Goal: Information Seeking & Learning: Find specific fact

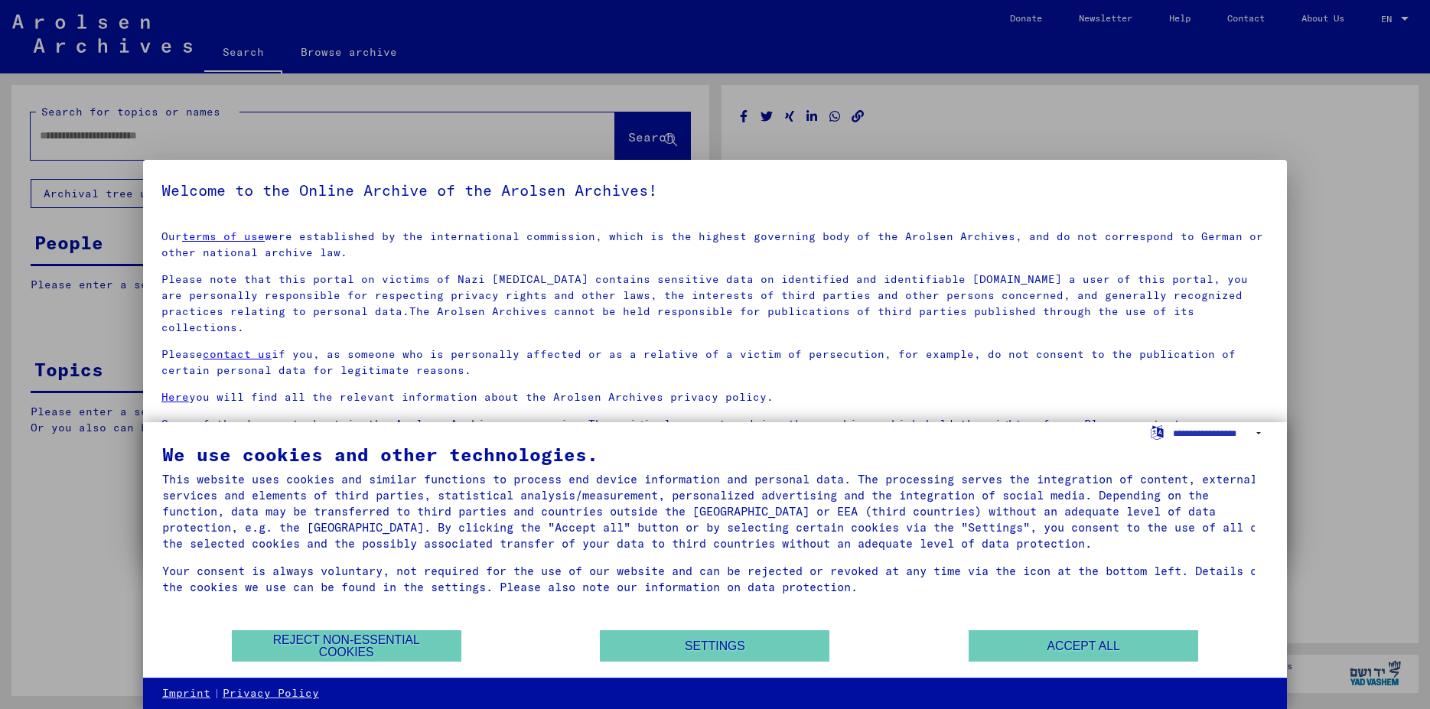
type input "******"
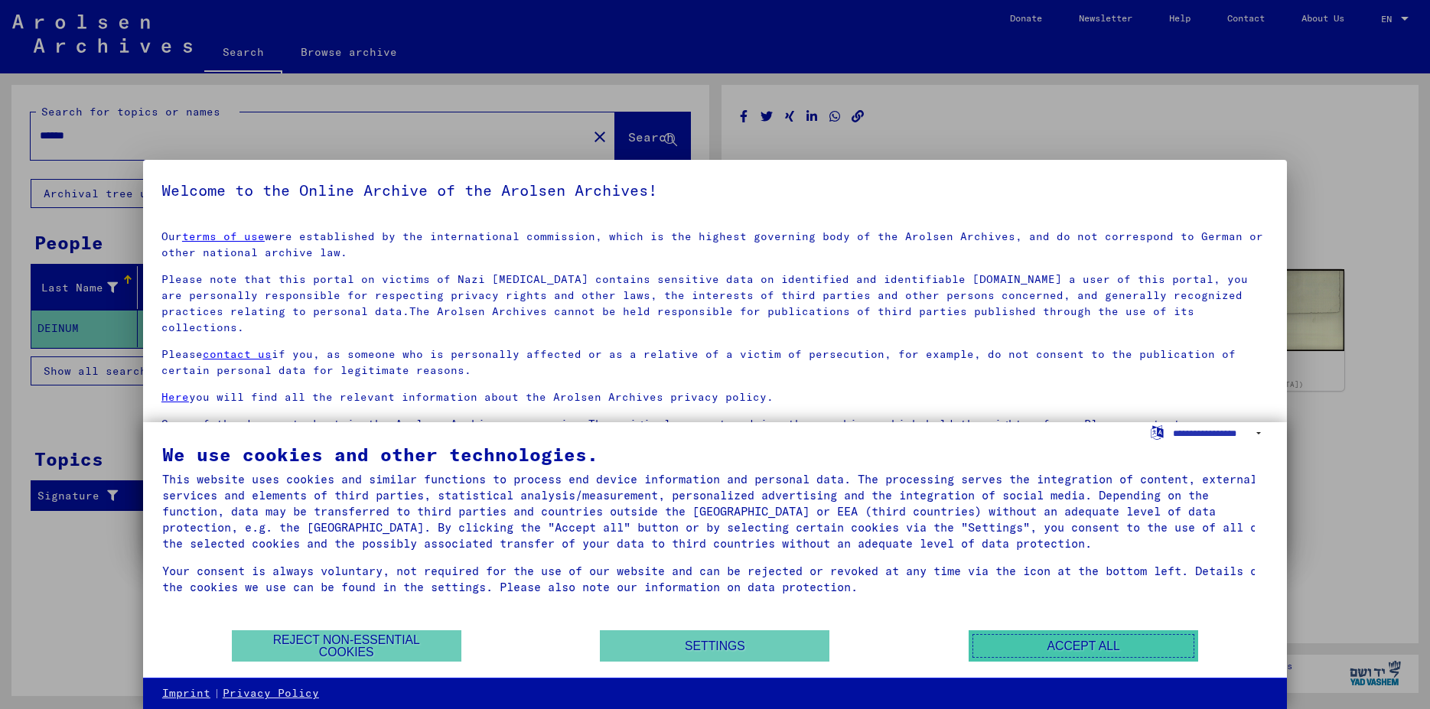
click at [1043, 644] on button "Accept all" at bounding box center [1082, 645] width 229 height 31
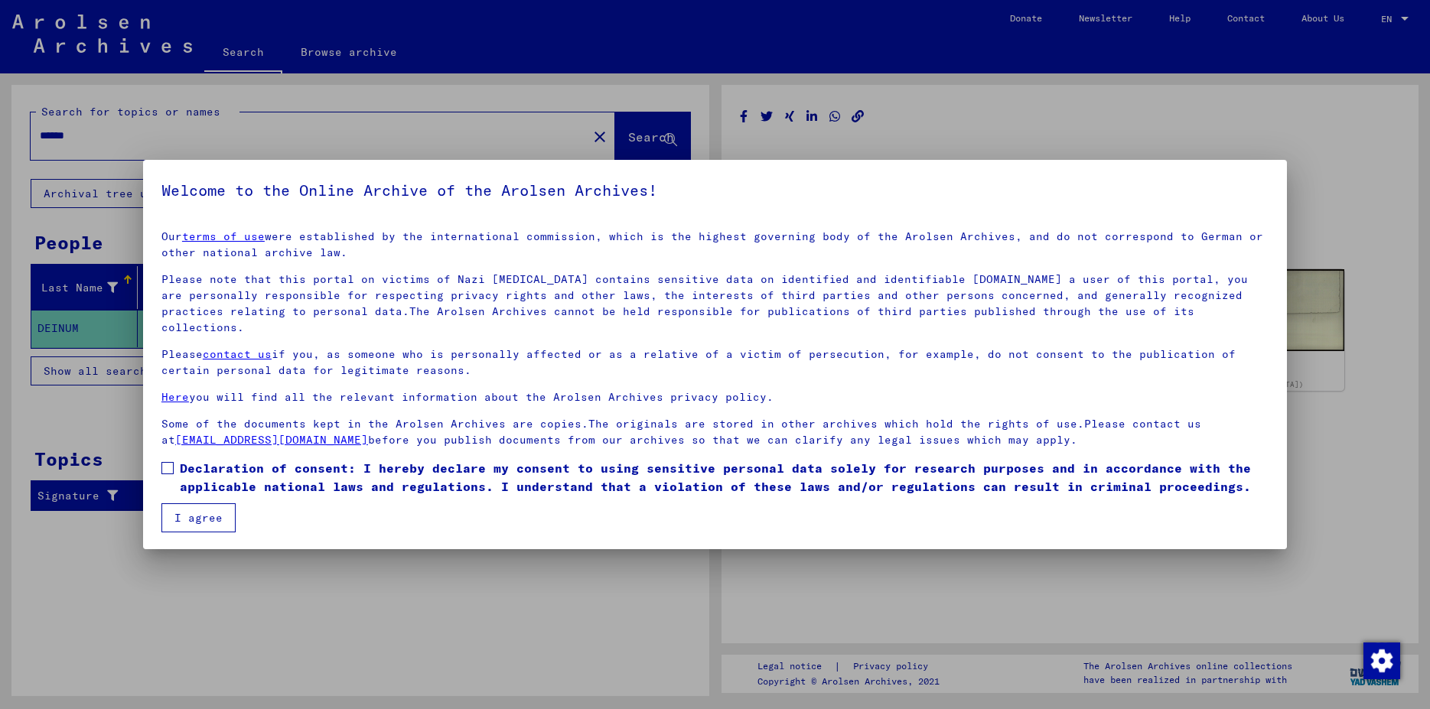
click at [1098, 116] on div at bounding box center [715, 354] width 1430 height 709
click at [52, 330] on div at bounding box center [715, 354] width 1430 height 709
click at [196, 503] on button "I agree" at bounding box center [198, 517] width 74 height 29
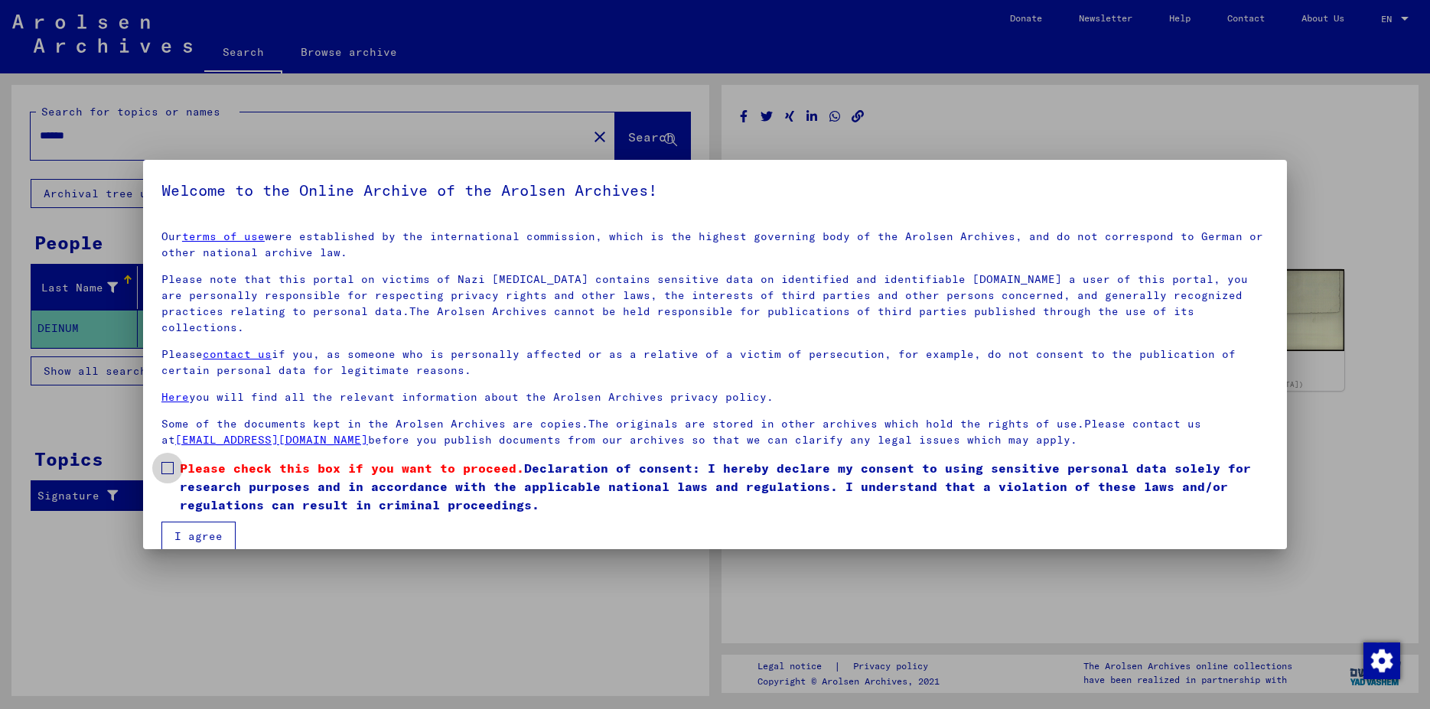
click at [166, 462] on span at bounding box center [167, 468] width 12 height 12
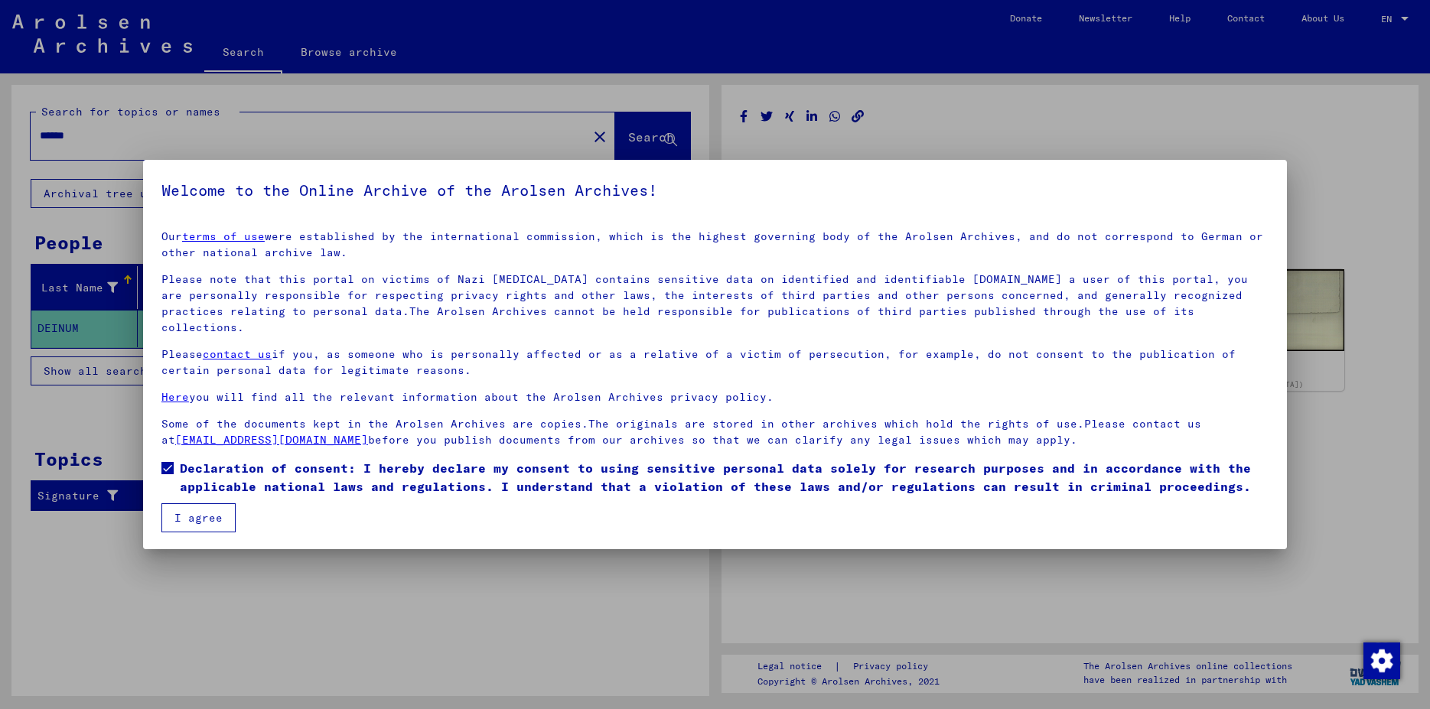
click at [195, 503] on button "I agree" at bounding box center [198, 517] width 74 height 29
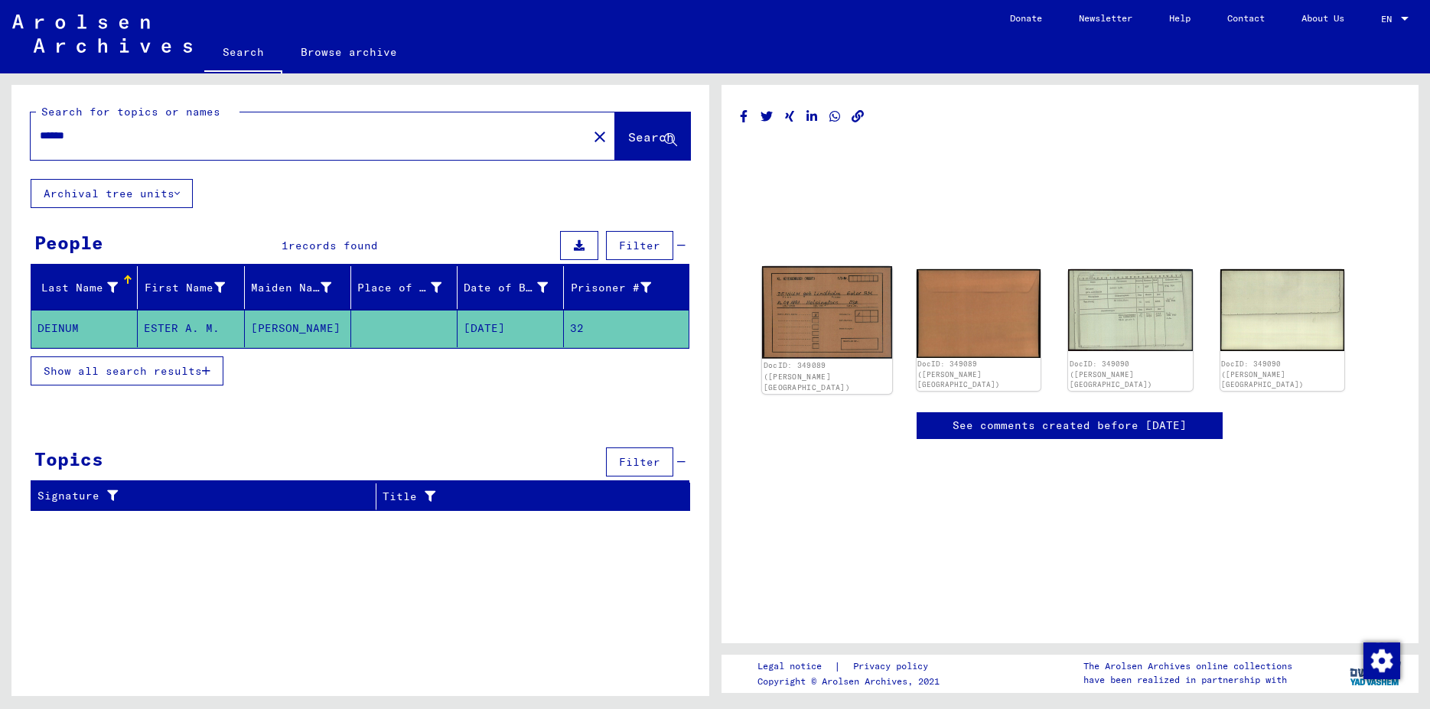
click at [821, 322] on img at bounding box center [826, 312] width 130 height 93
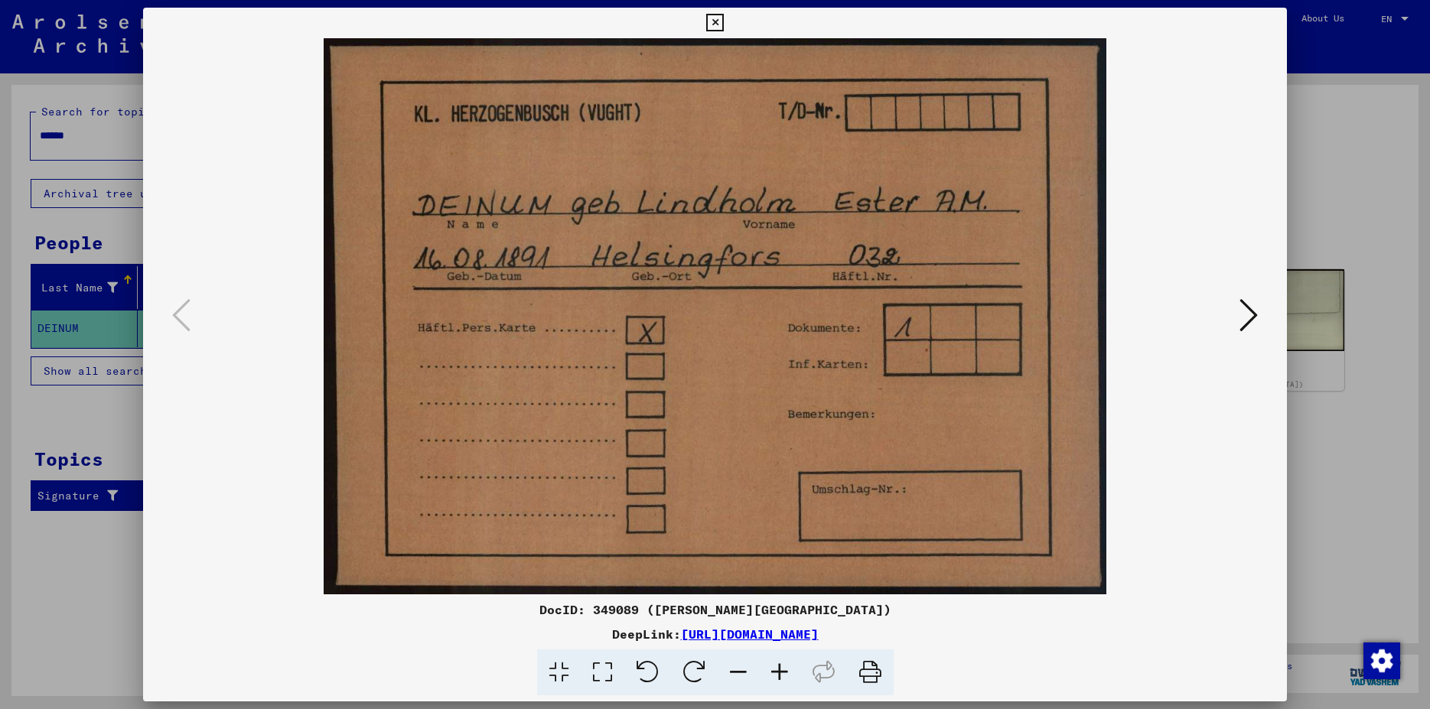
click at [1248, 314] on icon at bounding box center [1248, 315] width 18 height 37
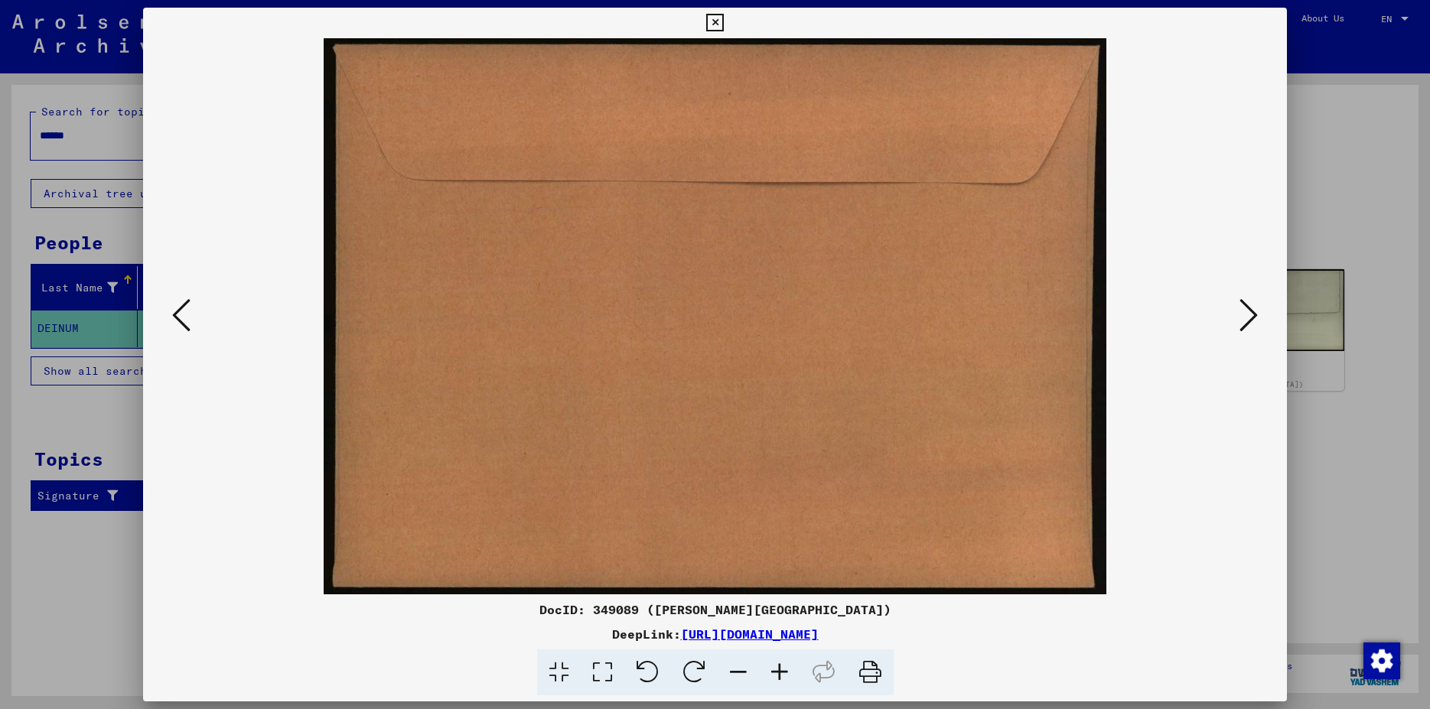
click at [1248, 314] on icon at bounding box center [1248, 315] width 18 height 37
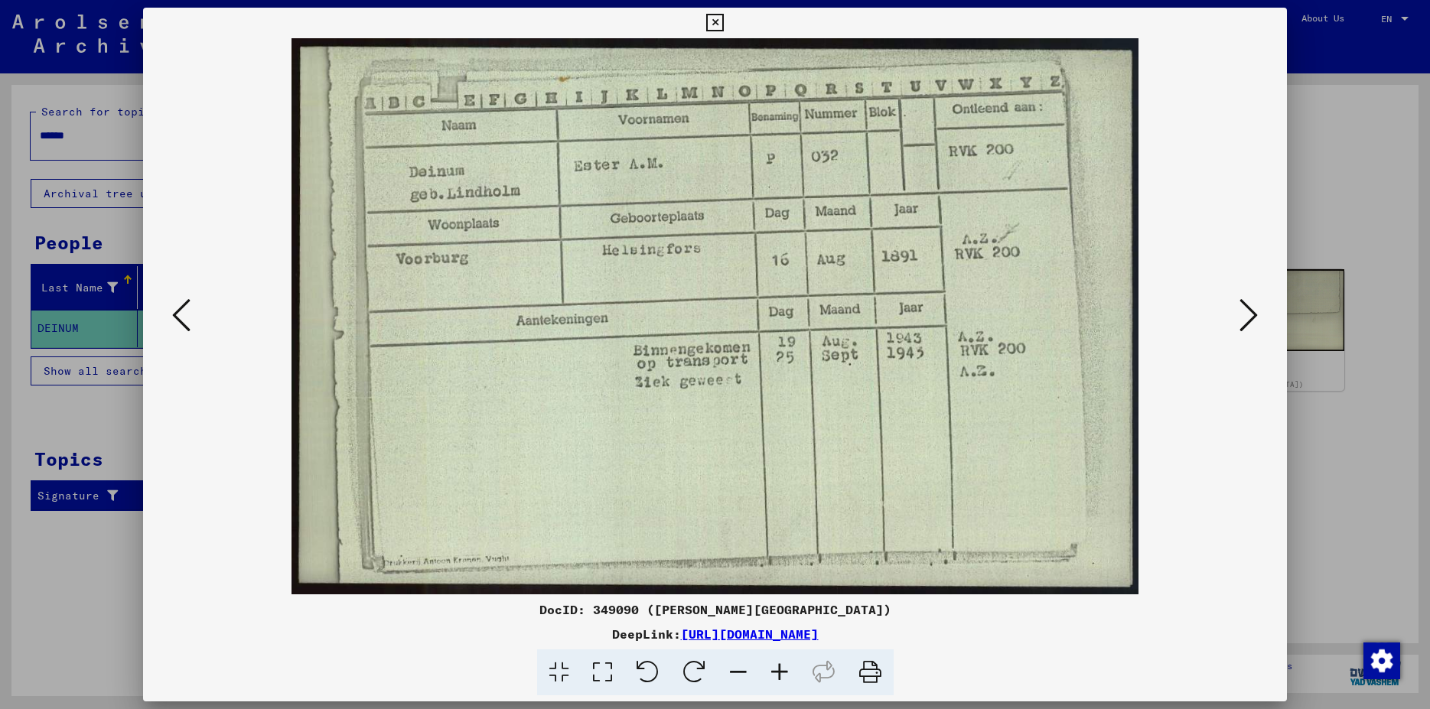
click at [1252, 316] on icon at bounding box center [1248, 315] width 18 height 37
